Goal: Task Accomplishment & Management: Complete application form

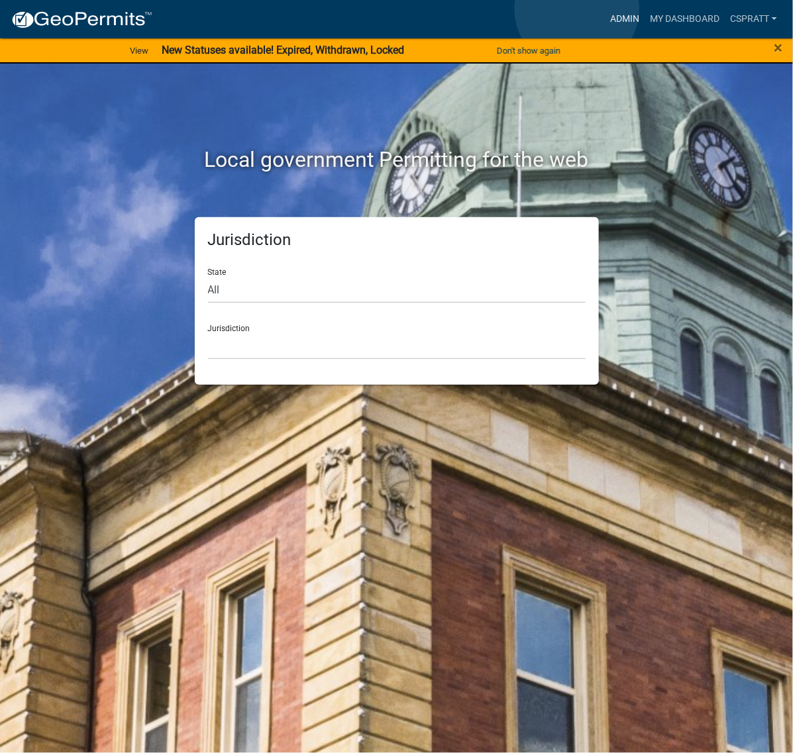
click at [605, 9] on link "Admin" at bounding box center [625, 19] width 40 height 25
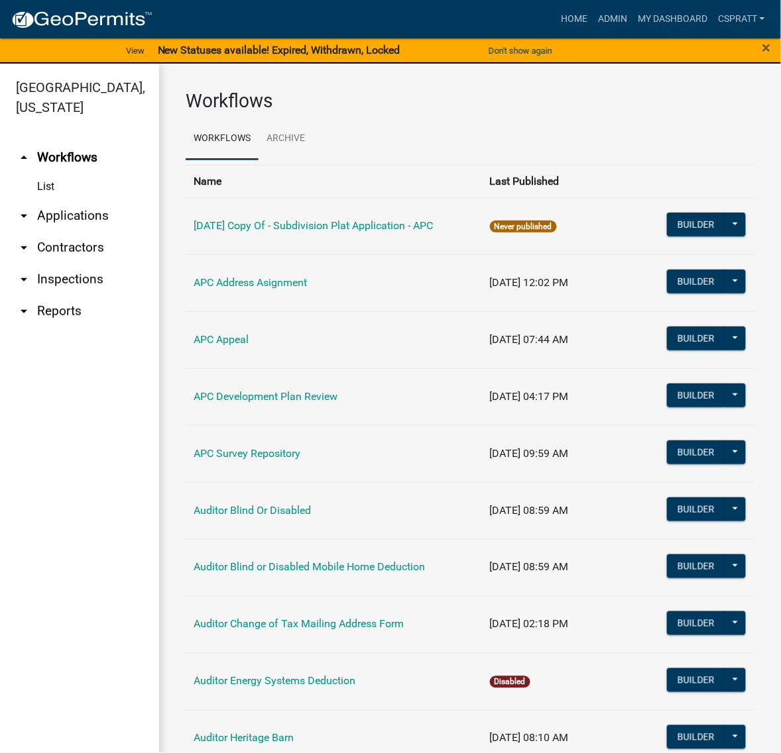
click at [99, 232] on link "arrow_drop_down Applications" at bounding box center [79, 216] width 159 height 32
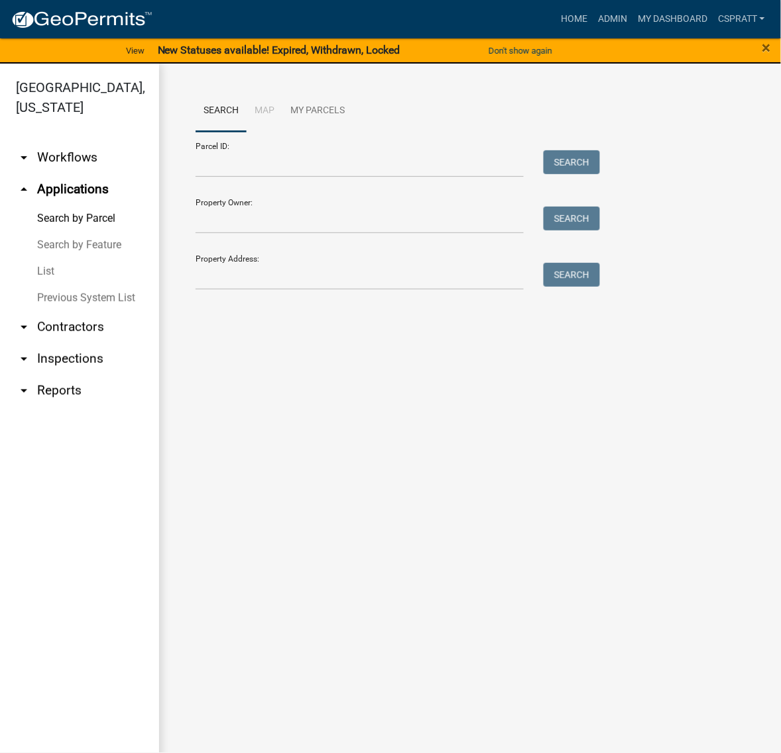
click at [50, 285] on link "List" at bounding box center [79, 271] width 159 height 27
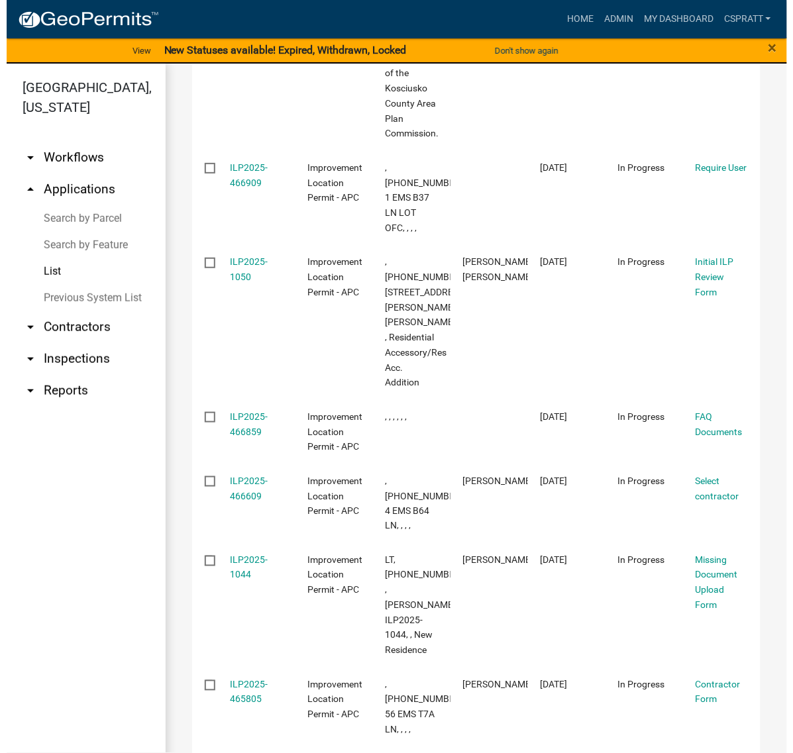
scroll to position [746, 0]
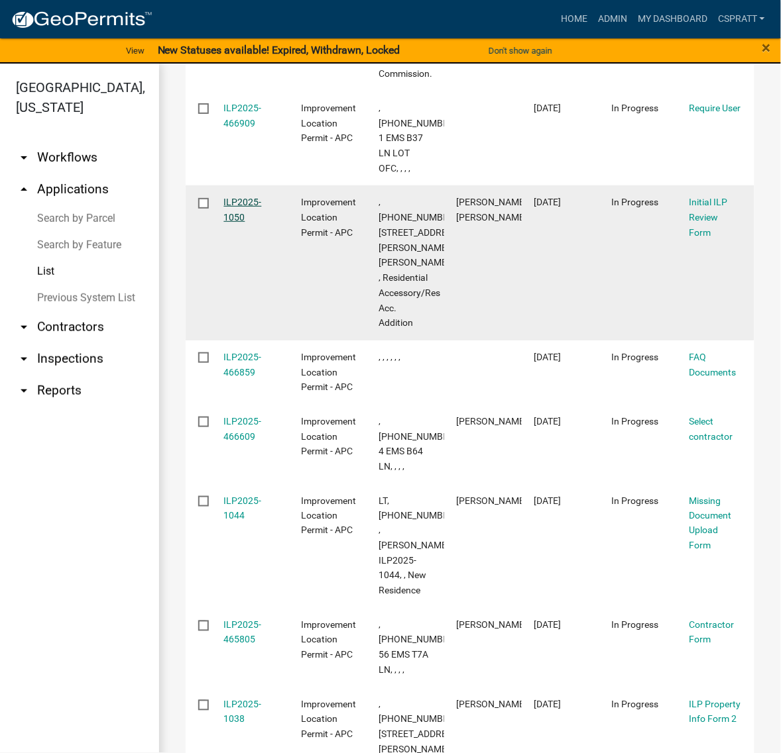
click at [262, 223] on link "ILP2025-1050" at bounding box center [243, 210] width 38 height 26
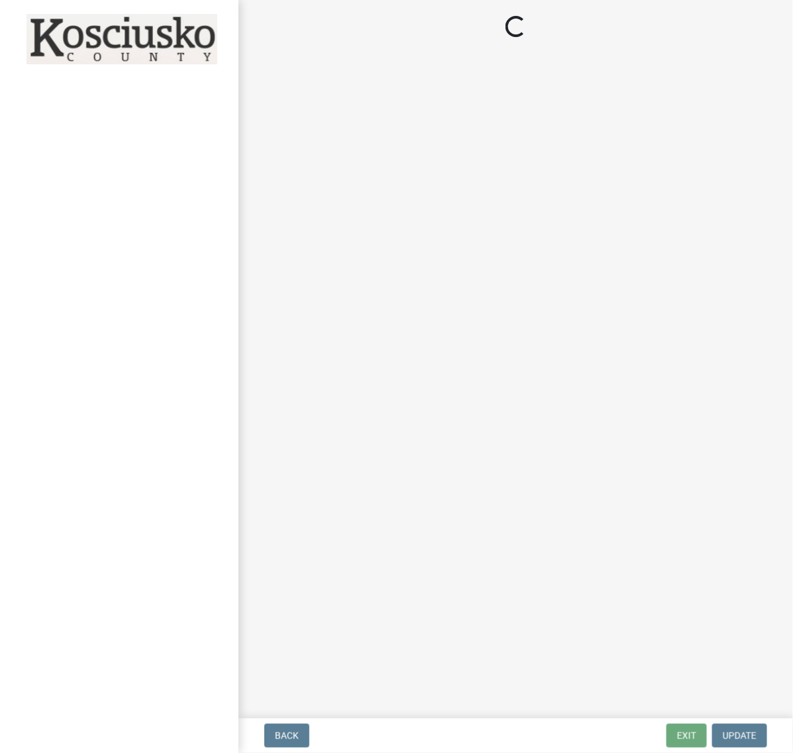
select select "d95389f4-ab5a-4603-9826-29cf73316391"
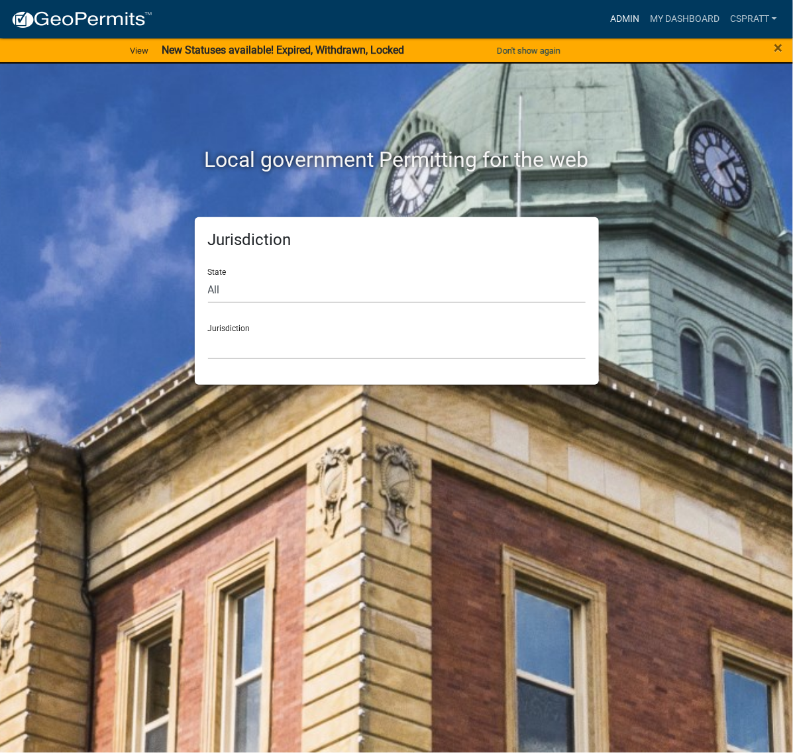
click at [605, 17] on link "Admin" at bounding box center [625, 19] width 40 height 25
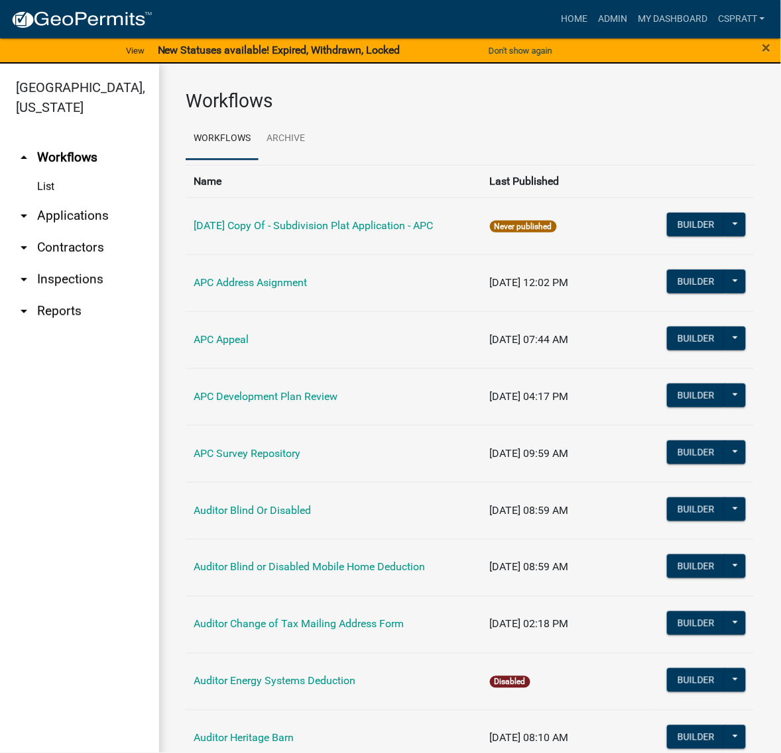
click at [52, 232] on link "arrow_drop_down Applications" at bounding box center [79, 216] width 159 height 32
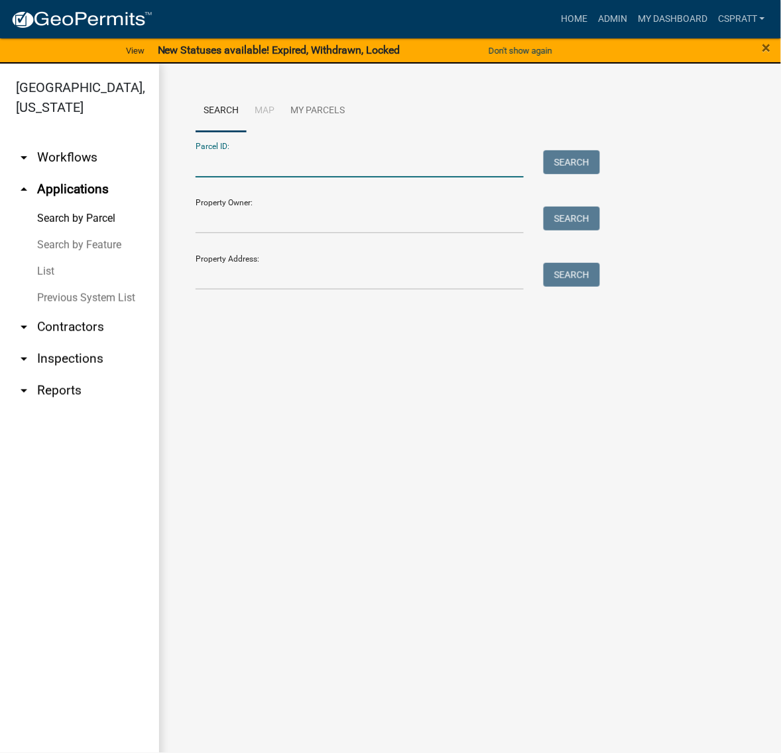
click at [206, 178] on input "Parcel ID:" at bounding box center [359, 163] width 328 height 27
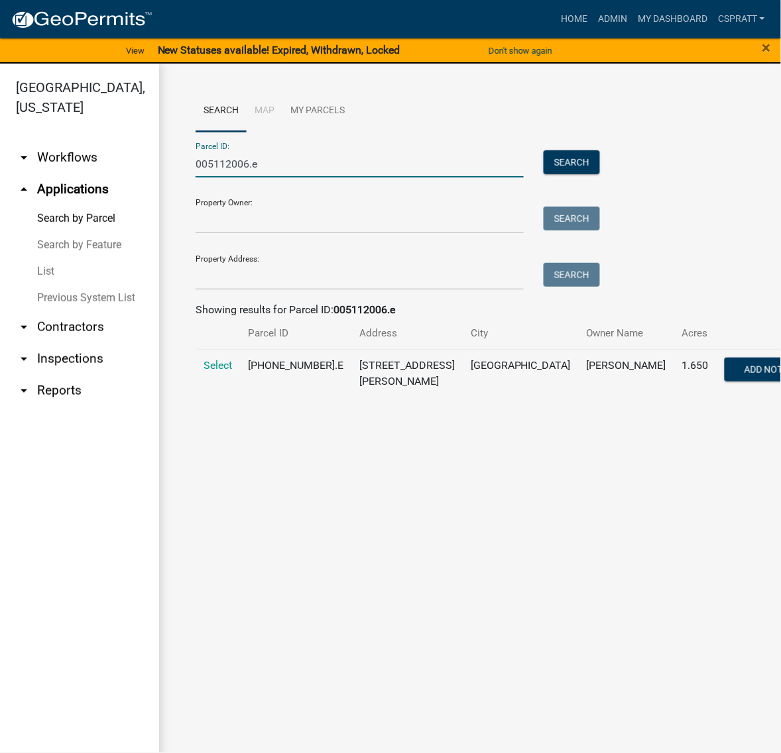
type input "005112006.e"
click at [234, 398] on td "Select" at bounding box center [217, 373] width 44 height 48
click at [231, 372] on span "Select" at bounding box center [217, 365] width 28 height 13
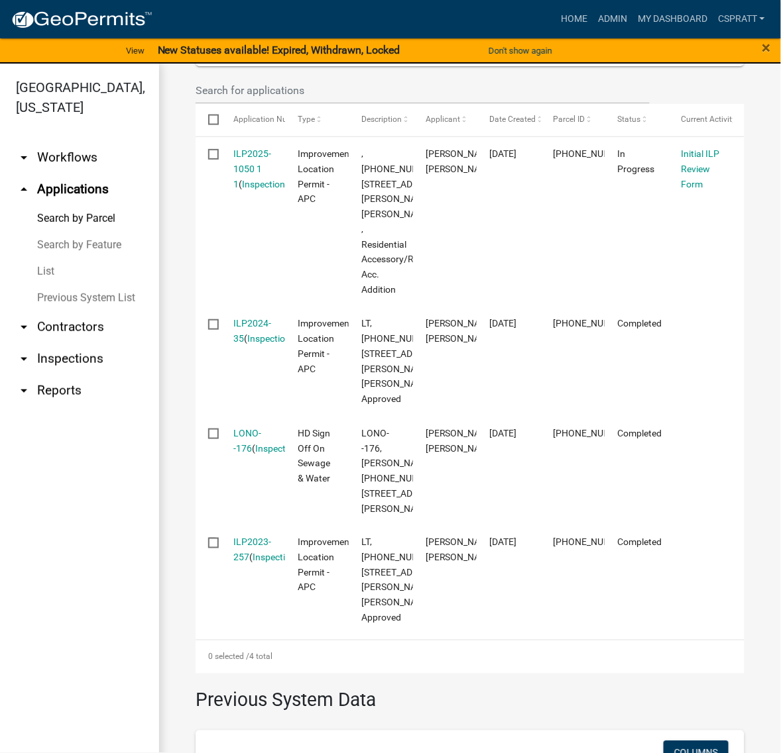
scroll to position [414, 0]
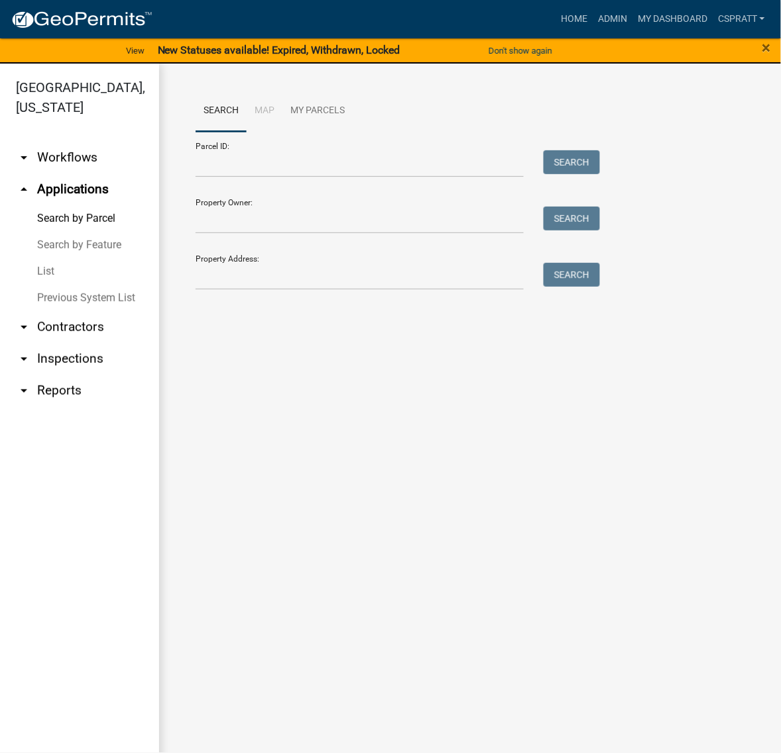
click at [68, 285] on link "List" at bounding box center [79, 271] width 159 height 27
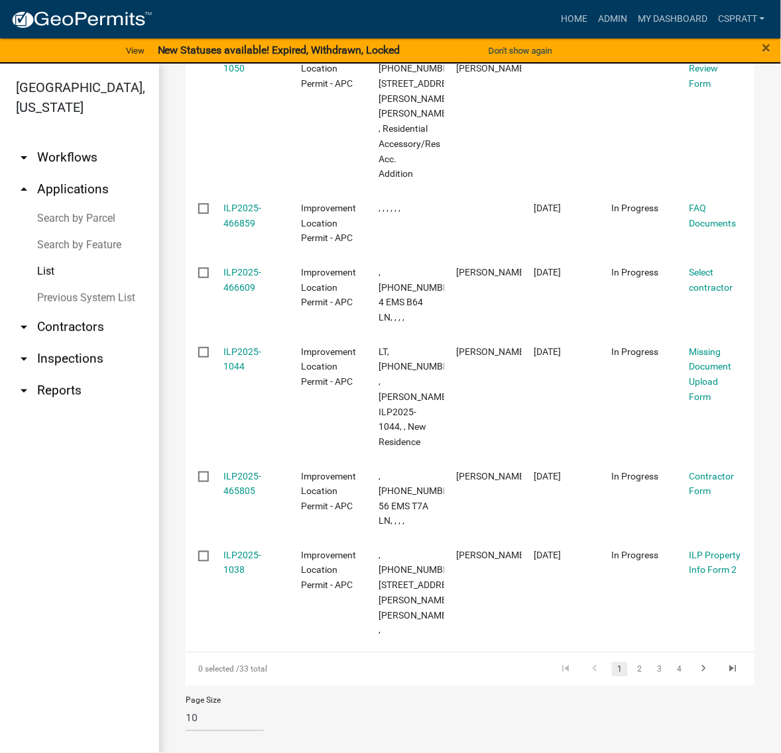
scroll to position [1161, 0]
click at [632, 663] on link "2" at bounding box center [640, 670] width 16 height 15
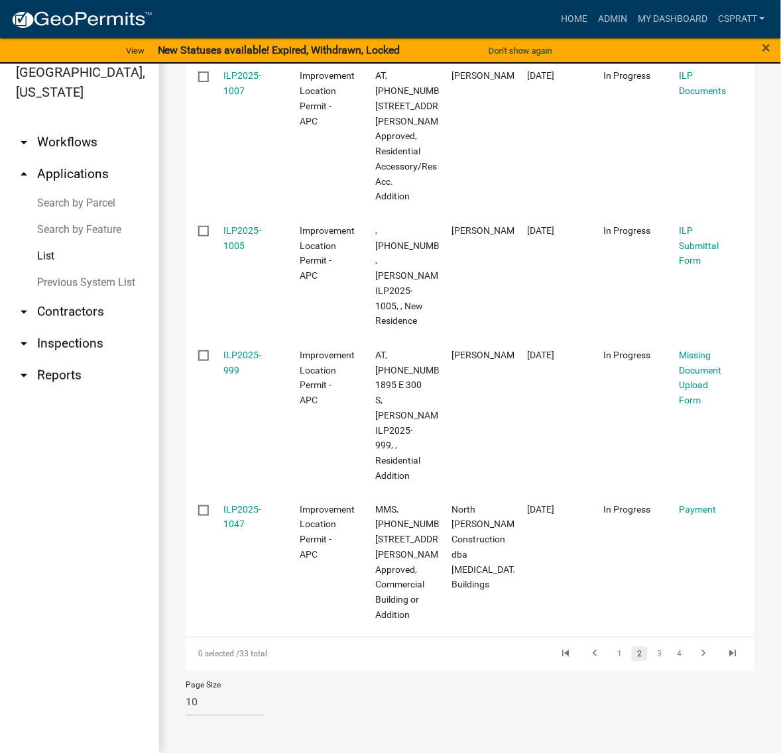
scroll to position [20, 0]
click at [651, 647] on link "3" at bounding box center [659, 654] width 16 height 15
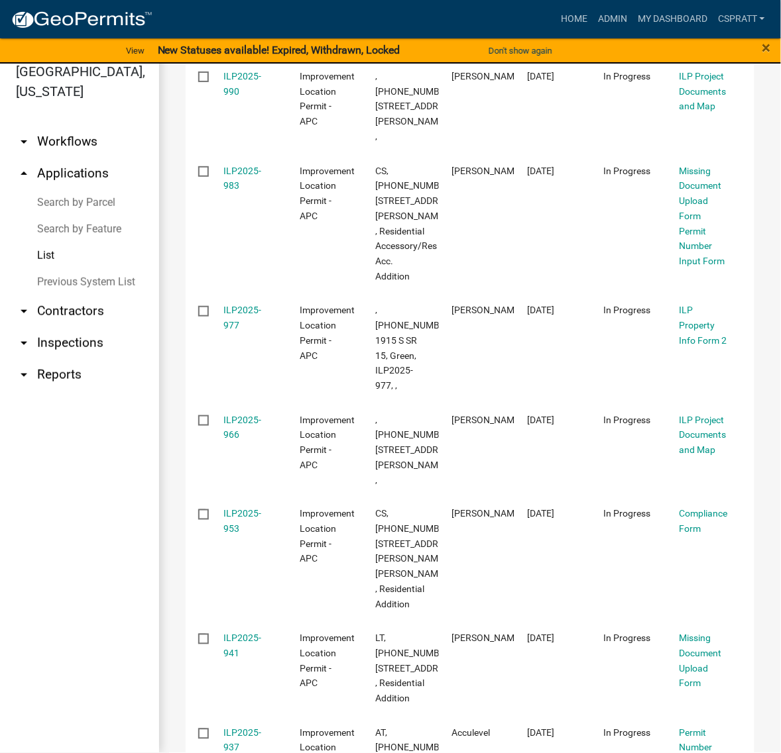
scroll to position [197, 0]
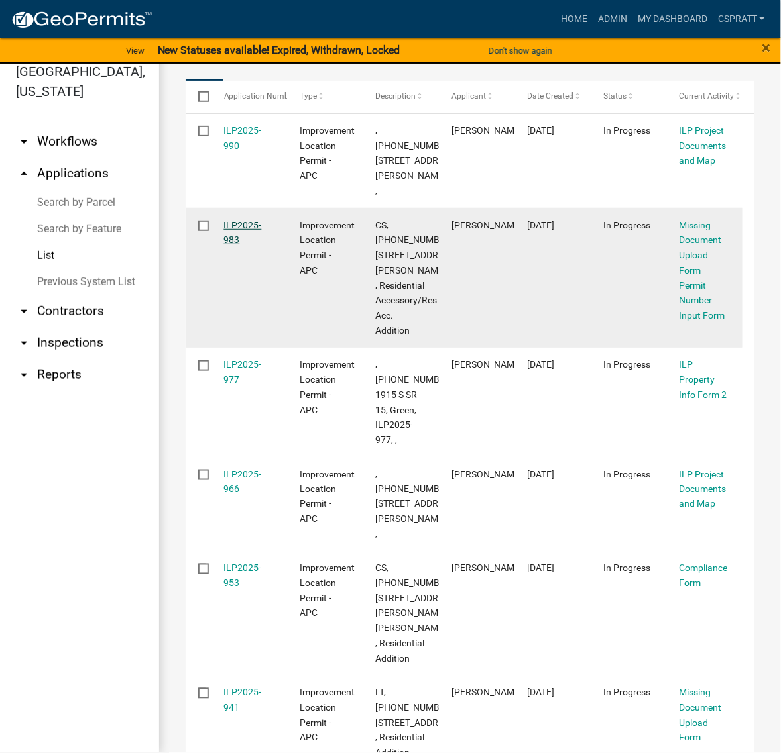
click at [258, 246] on link "ILP2025-983" at bounding box center [243, 233] width 38 height 26
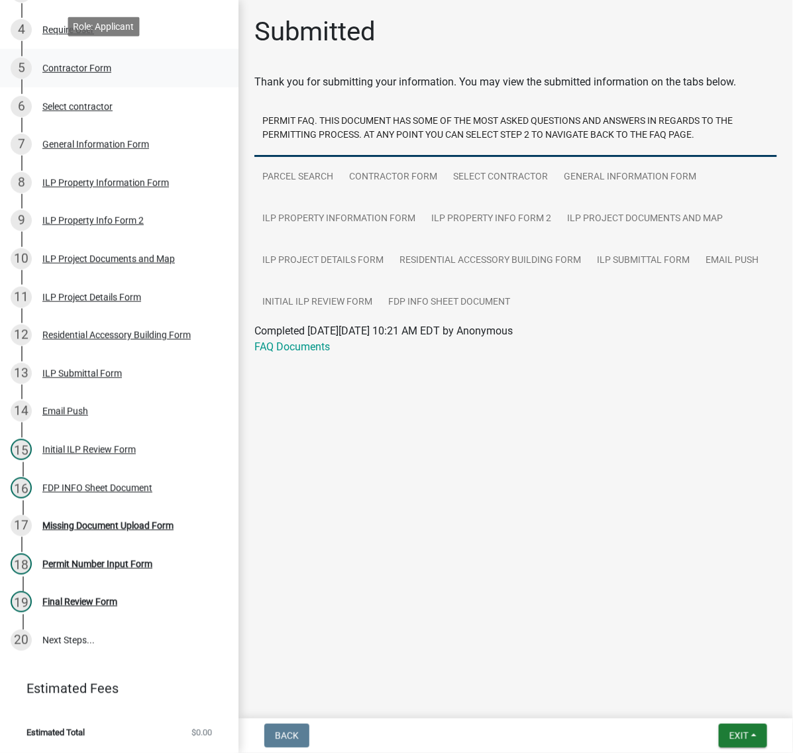
scroll to position [497, 0]
click at [67, 493] on div "FDP INFO Sheet Document" at bounding box center [97, 488] width 110 height 9
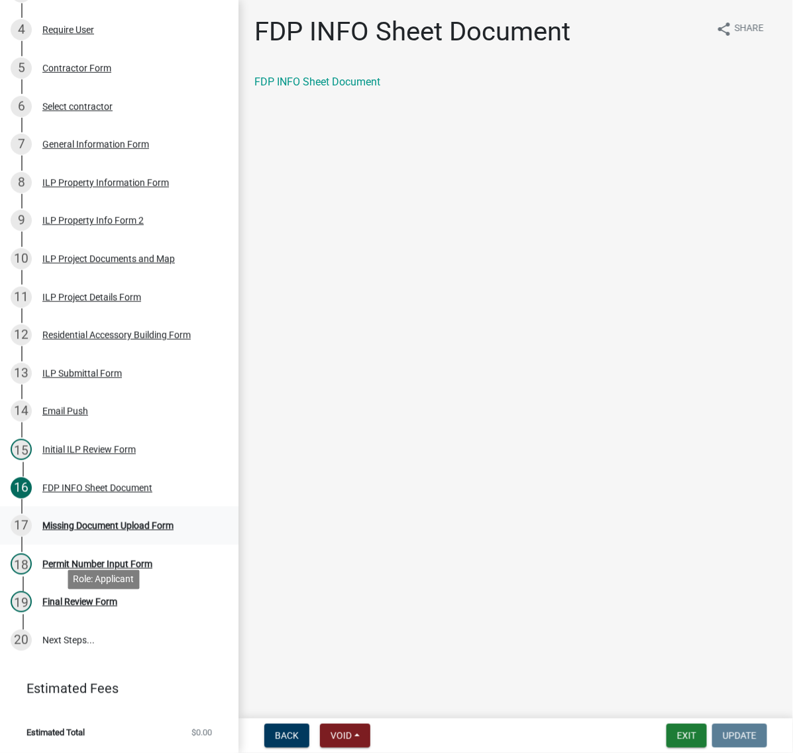
click at [58, 531] on div "Missing Document Upload Form" at bounding box center [107, 526] width 131 height 9
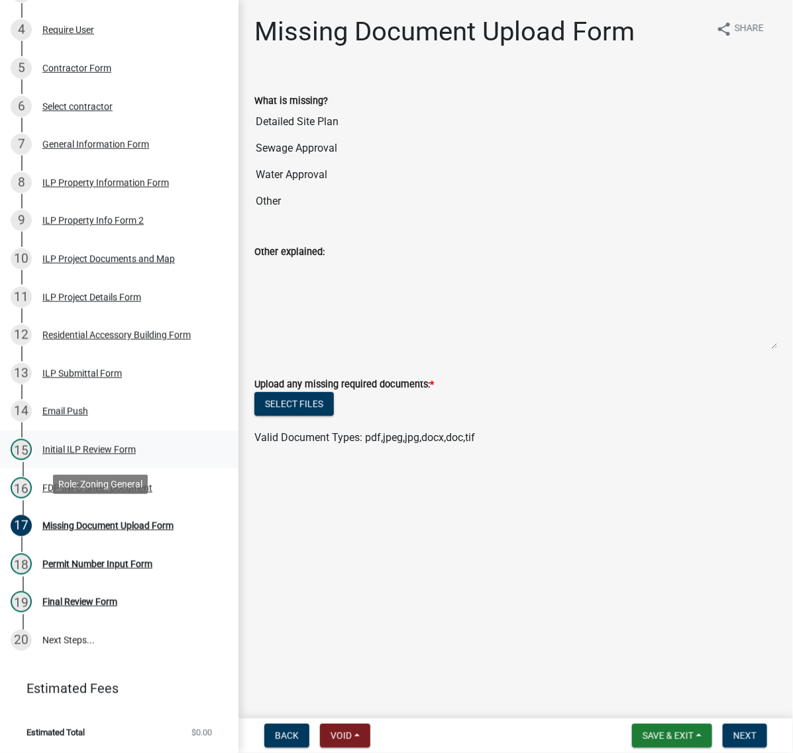
click at [84, 455] on div "Initial ILP Review Form" at bounding box center [88, 449] width 93 height 9
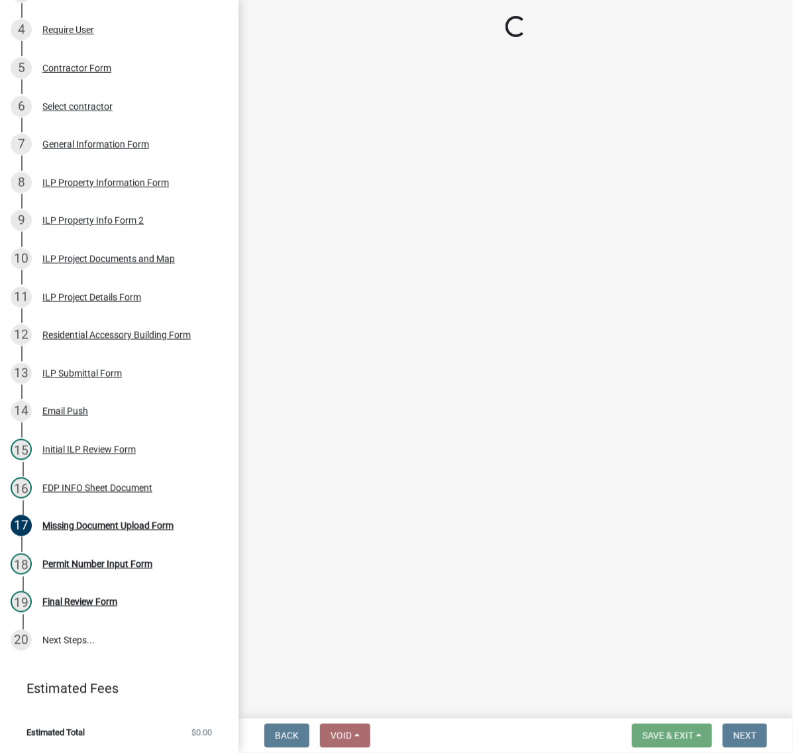
select select "c872cdc8-ca01-49f1-a213-e4b05fa58cd2"
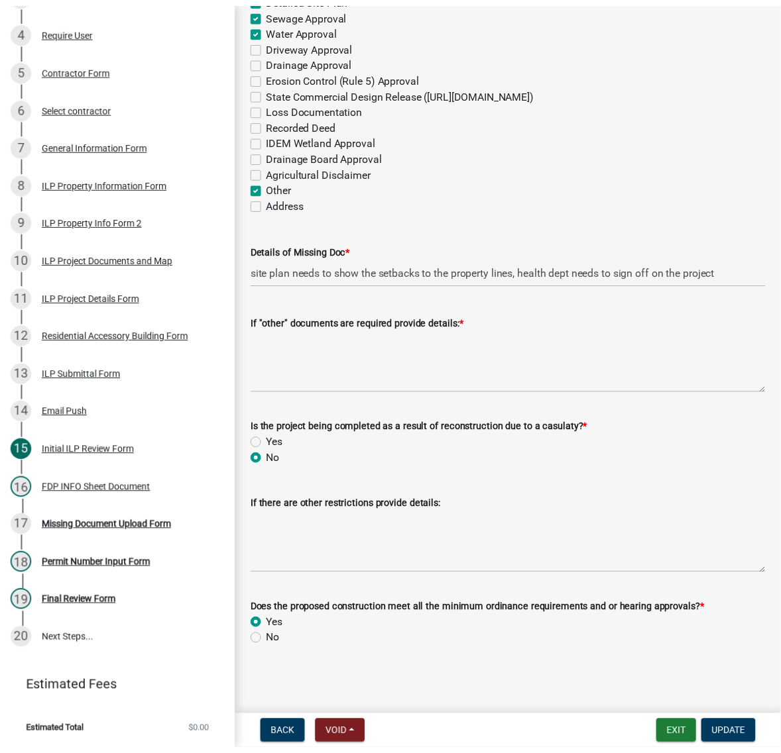
scroll to position [2258, 0]
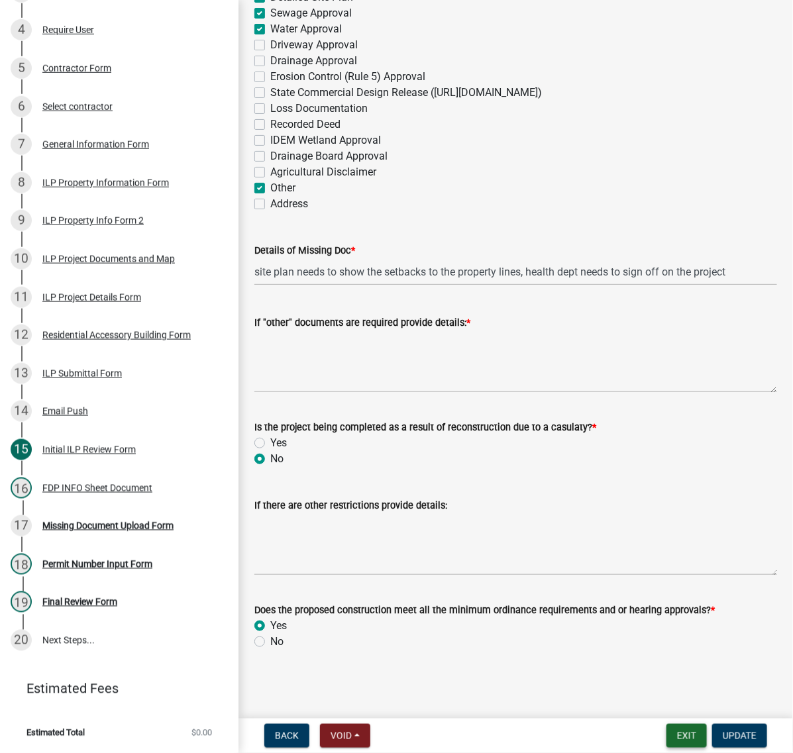
click at [667, 737] on button "Exit" at bounding box center [687, 736] width 40 height 24
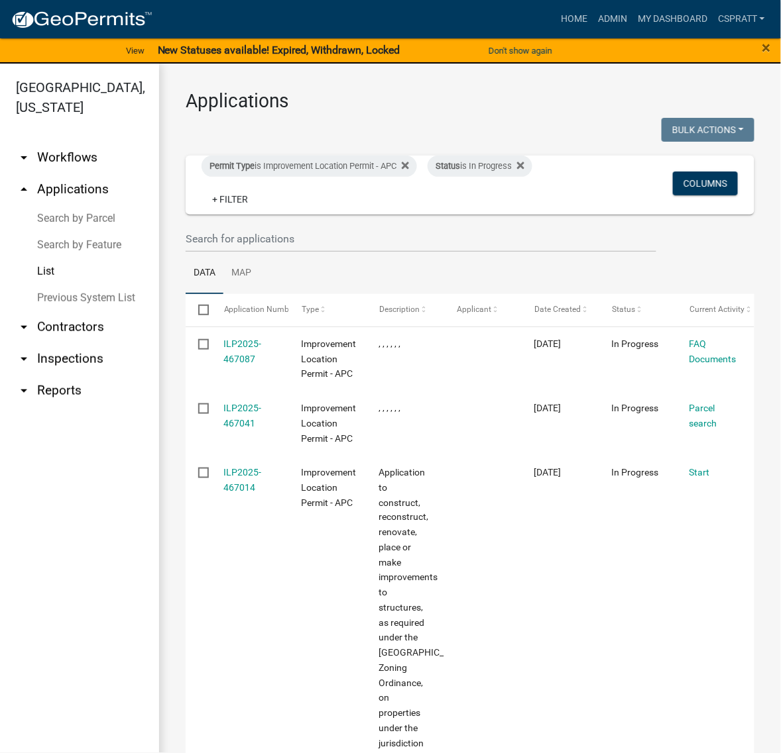
click at [73, 232] on link "Search by Parcel" at bounding box center [79, 218] width 159 height 27
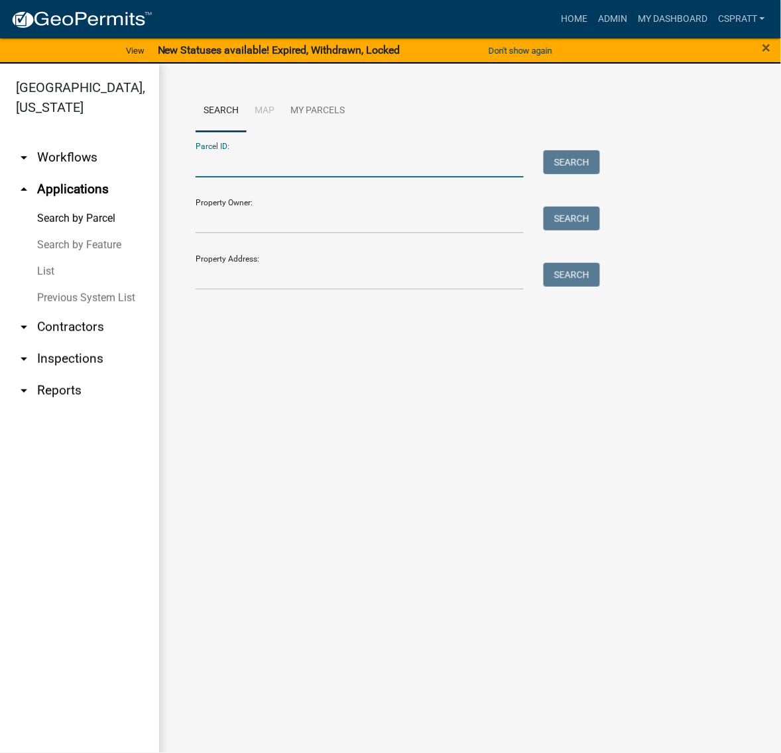
click at [225, 178] on input "Parcel ID:" at bounding box center [359, 163] width 328 height 27
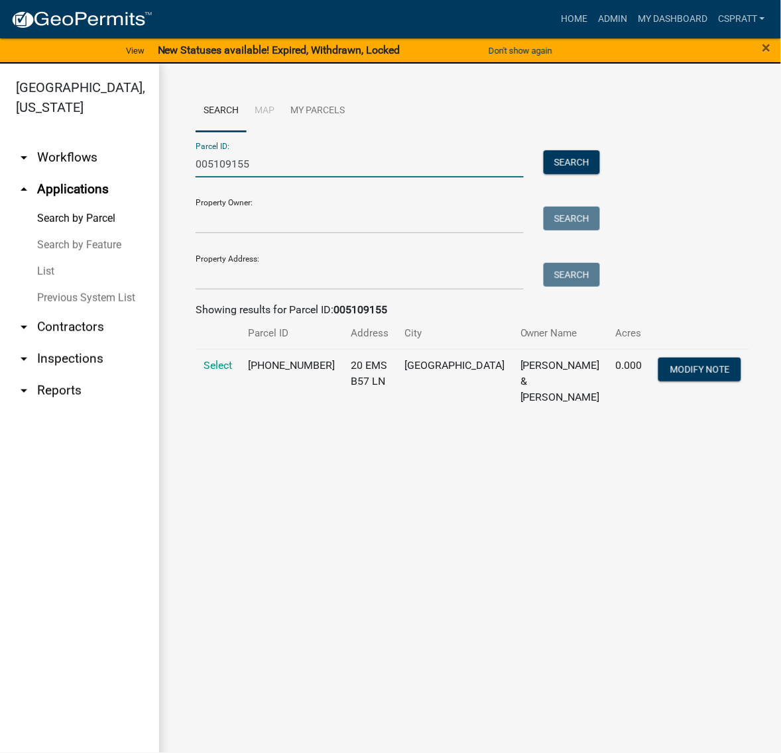
type input "005109155"
click at [232, 372] on span "Select" at bounding box center [217, 365] width 28 height 13
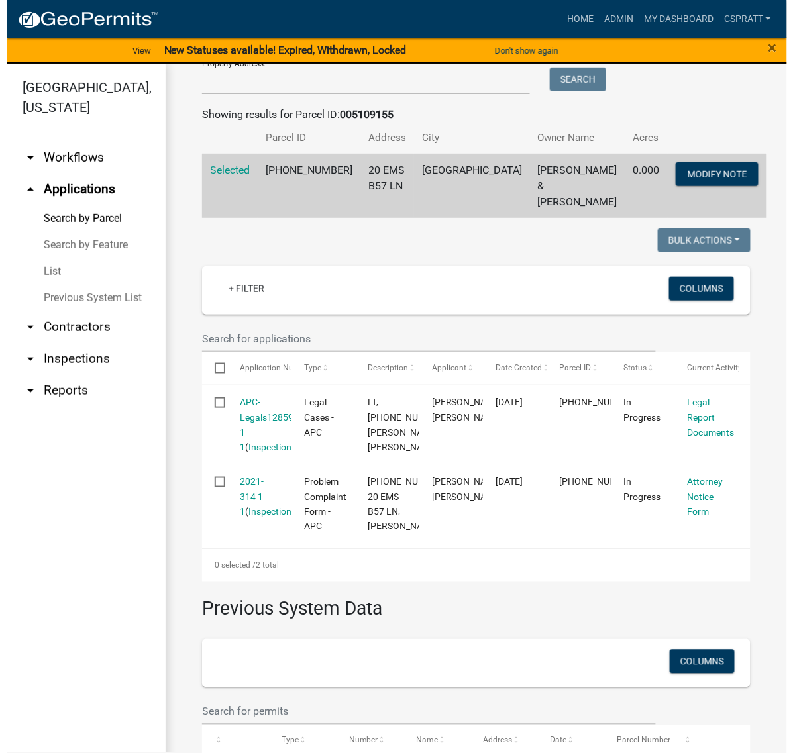
scroll to position [331, 0]
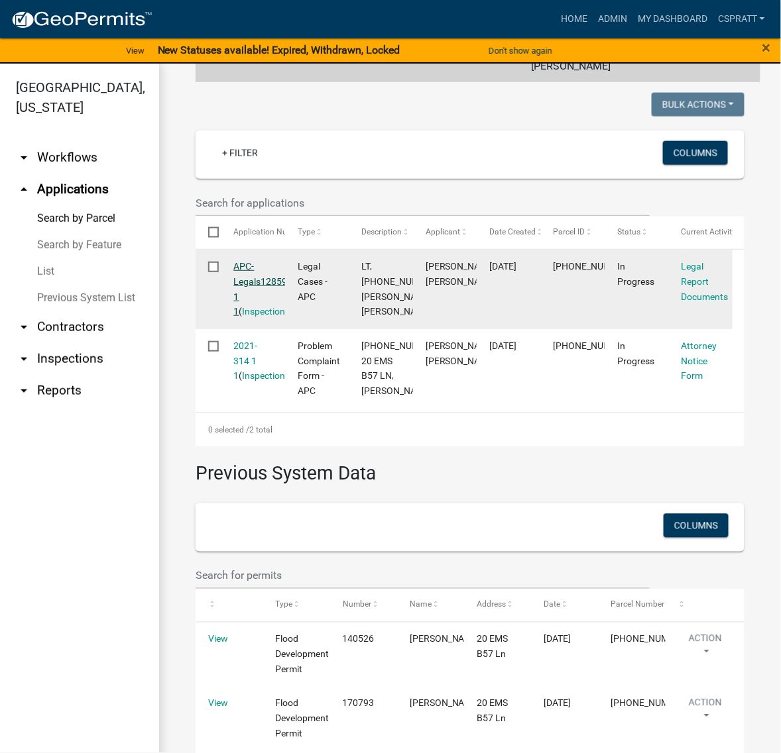
click at [270, 317] on link "APC-Legals128590 1 1" at bounding box center [263, 289] width 59 height 56
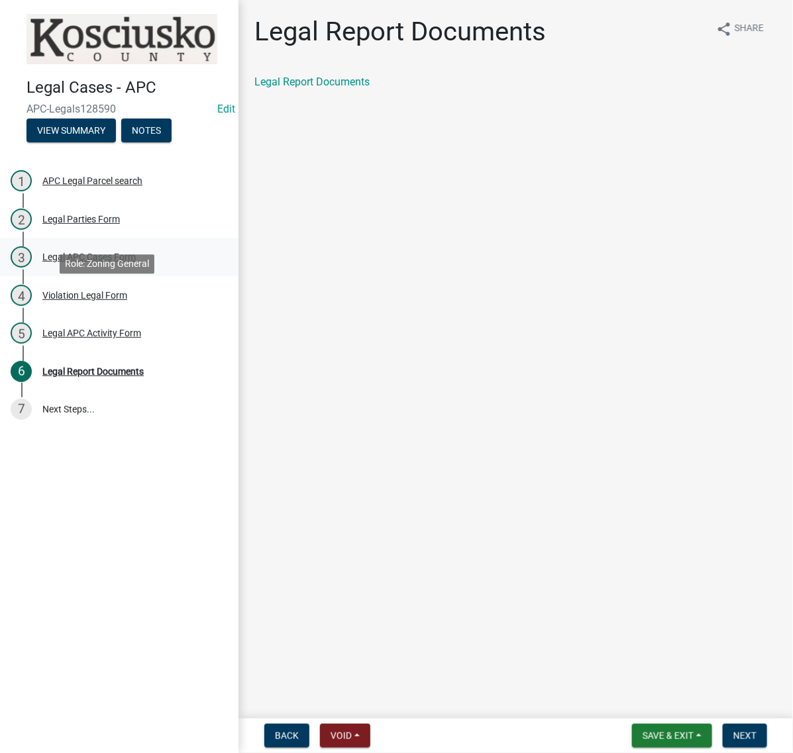
click at [127, 262] on div "Legal APC Cases Form" at bounding box center [88, 256] width 93 height 9
select select "252b2e06-3493-4c12-9793-c41fa11d0633"
select select "9e119c97-e3d2-475a-b64f-addea3b4877a"
select select "71833e3b-0c28-419b-886e-d139d95bf1c3"
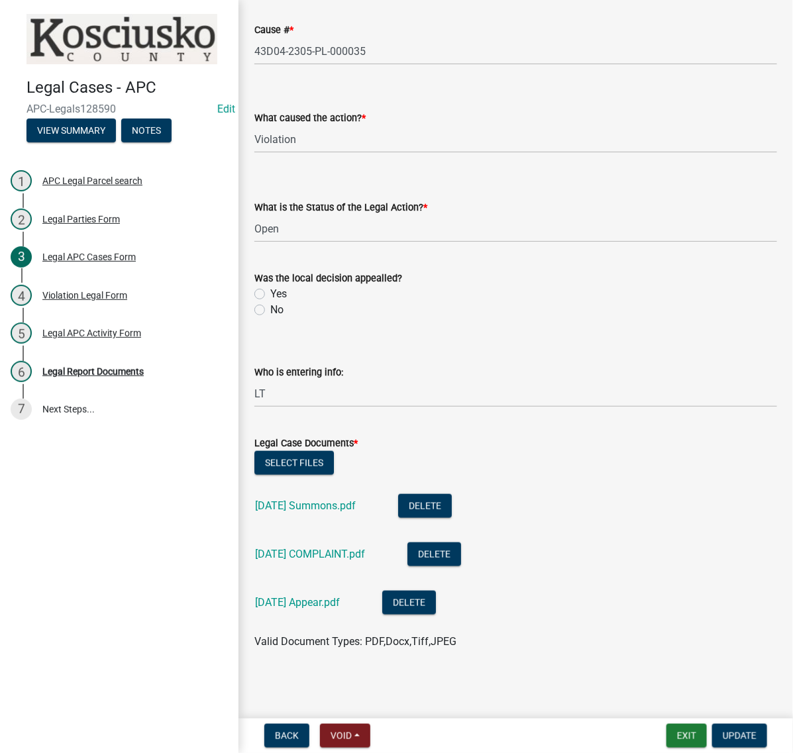
scroll to position [347, 0]
click at [340, 548] on link "2023-05-19 COMPLAINT.pdf" at bounding box center [310, 554] width 110 height 13
click at [340, 596] on link "2023-05-19 Appear.pdf" at bounding box center [297, 602] width 85 height 13
click at [356, 500] on link "2023-05-19 Summons.pdf" at bounding box center [305, 506] width 101 height 13
click at [117, 300] on div "Violation Legal Form" at bounding box center [84, 295] width 85 height 9
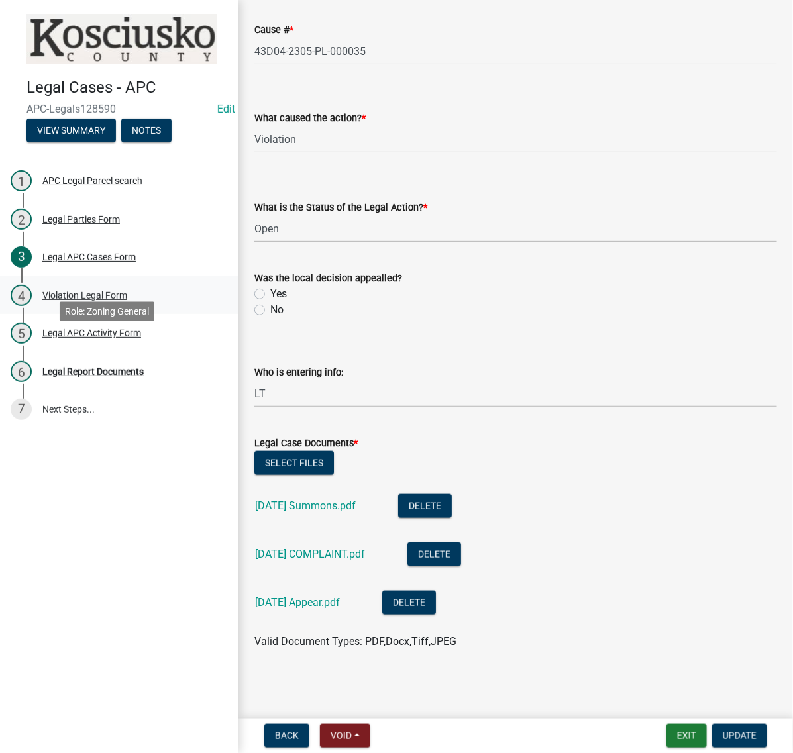
scroll to position [0, 0]
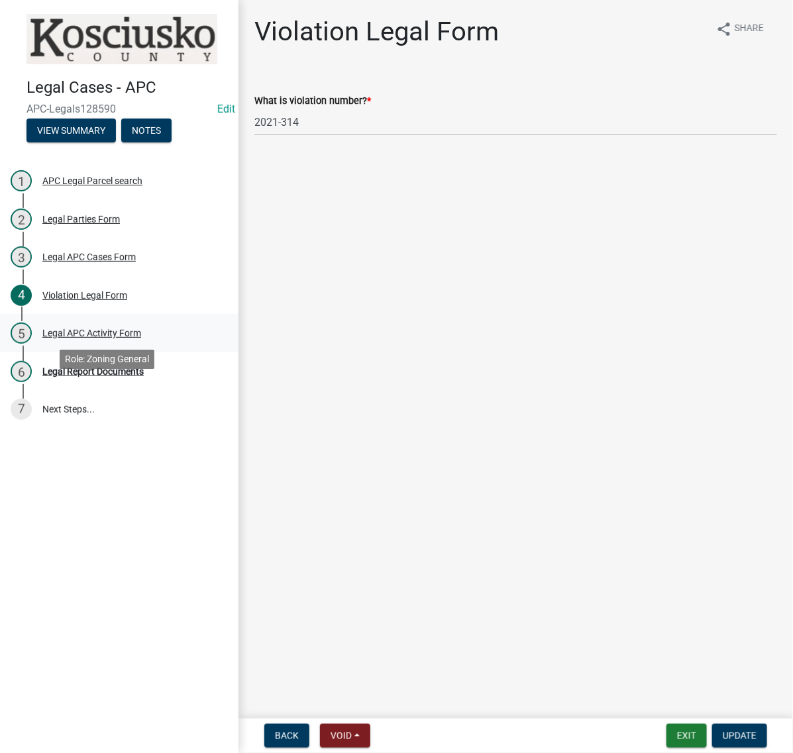
click at [55, 338] on div "Legal APC Activity Form" at bounding box center [91, 333] width 99 height 9
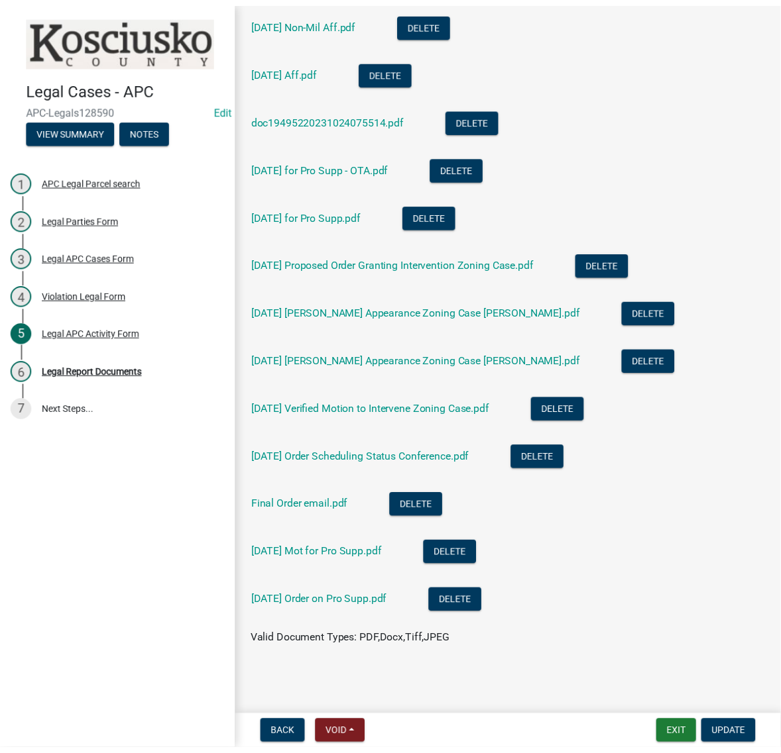
scroll to position [882, 0]
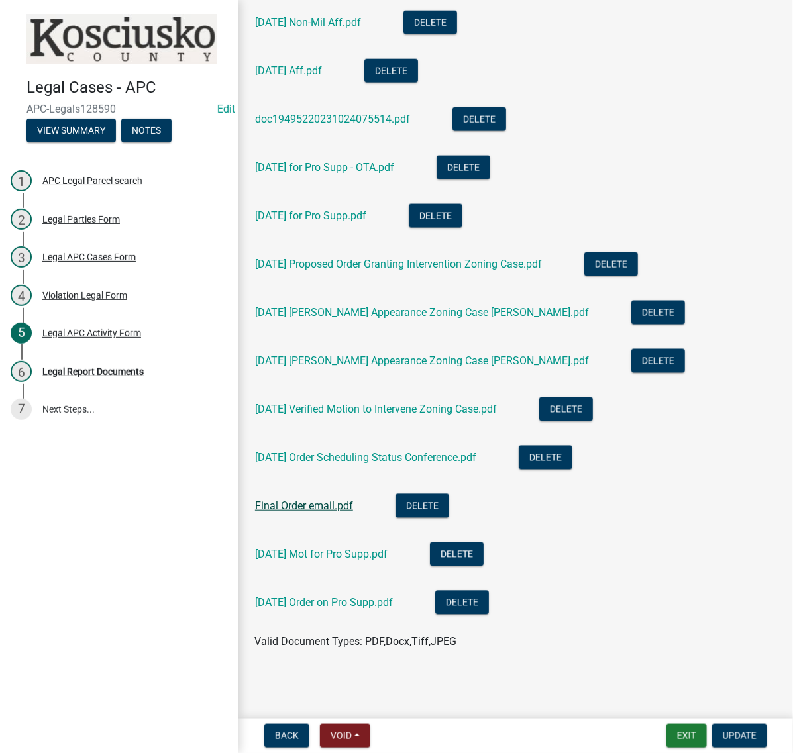
click at [345, 500] on link "Final Order email.pdf" at bounding box center [304, 506] width 98 height 13
click at [388, 548] on link "2025-06-19 Mot for Pro Supp.pdf" at bounding box center [321, 554] width 133 height 13
click at [667, 729] on button "Exit" at bounding box center [687, 736] width 40 height 24
